Goal: Check status: Check status

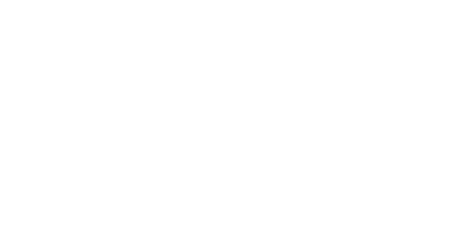
select select "100"
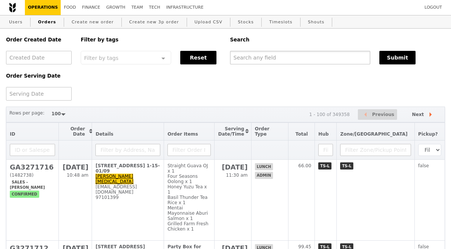
click at [260, 57] on input "text" at bounding box center [300, 58] width 140 height 14
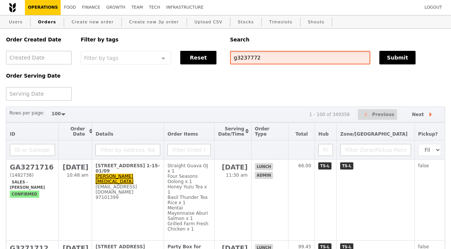
type input "g3237772"
